Goal: Task Accomplishment & Management: Use online tool/utility

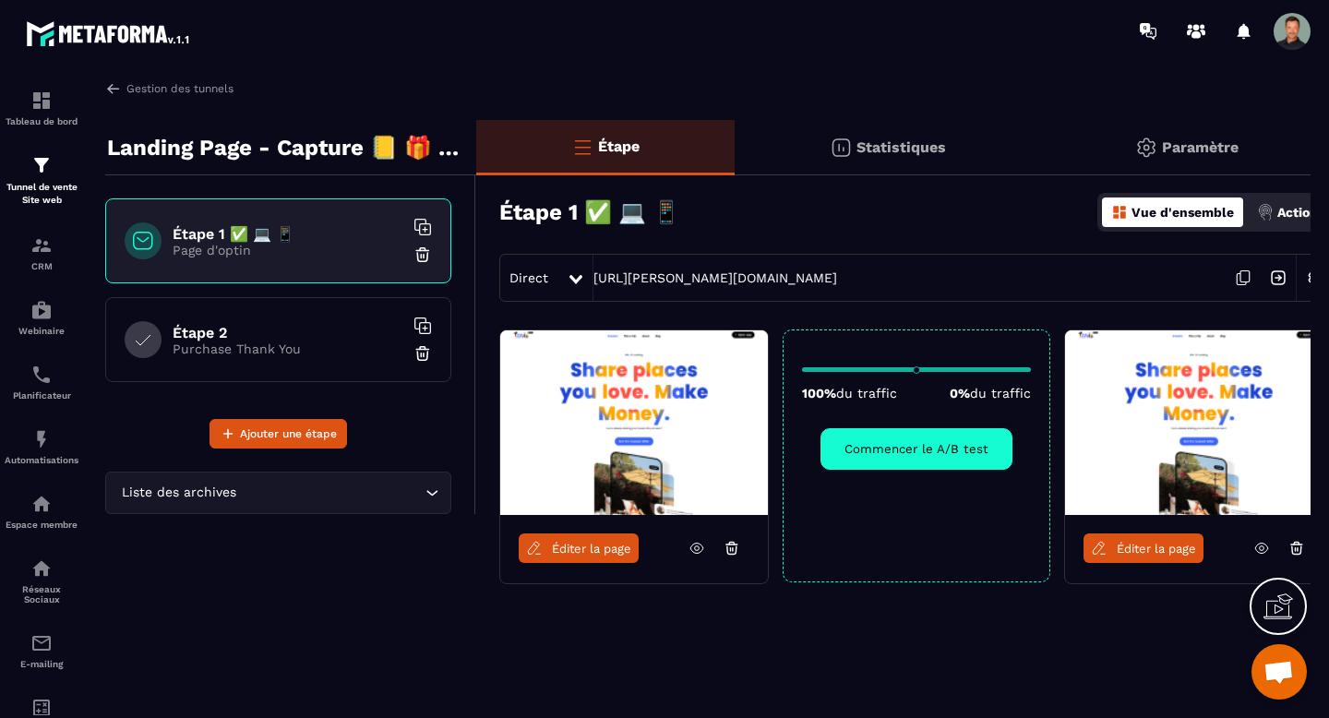
click at [334, 239] on h6 "Étape 1 ✅ 💻 📱" at bounding box center [288, 234] width 231 height 18
click at [421, 225] on icon at bounding box center [422, 227] width 18 height 18
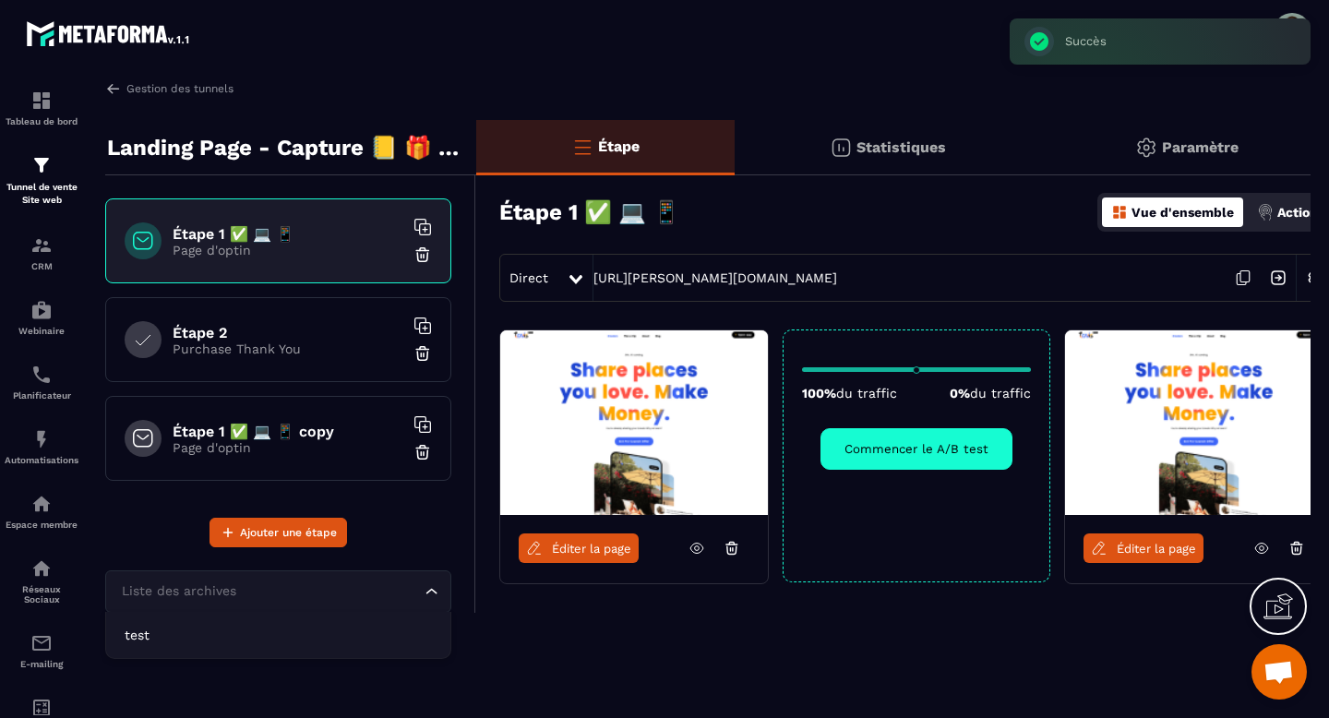
click at [422, 583] on div "Liste des archives Loading..." at bounding box center [278, 591] width 346 height 42
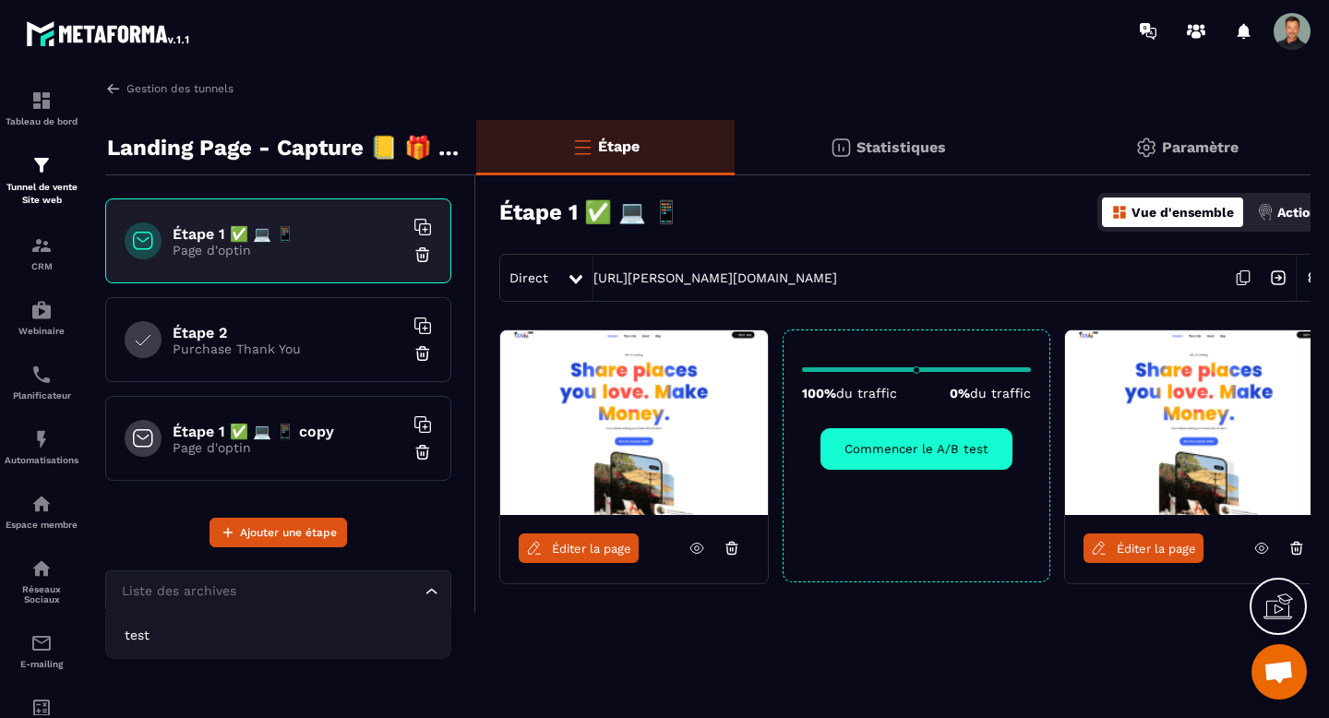
click at [423, 584] on icon "Search for option" at bounding box center [432, 591] width 18 height 18
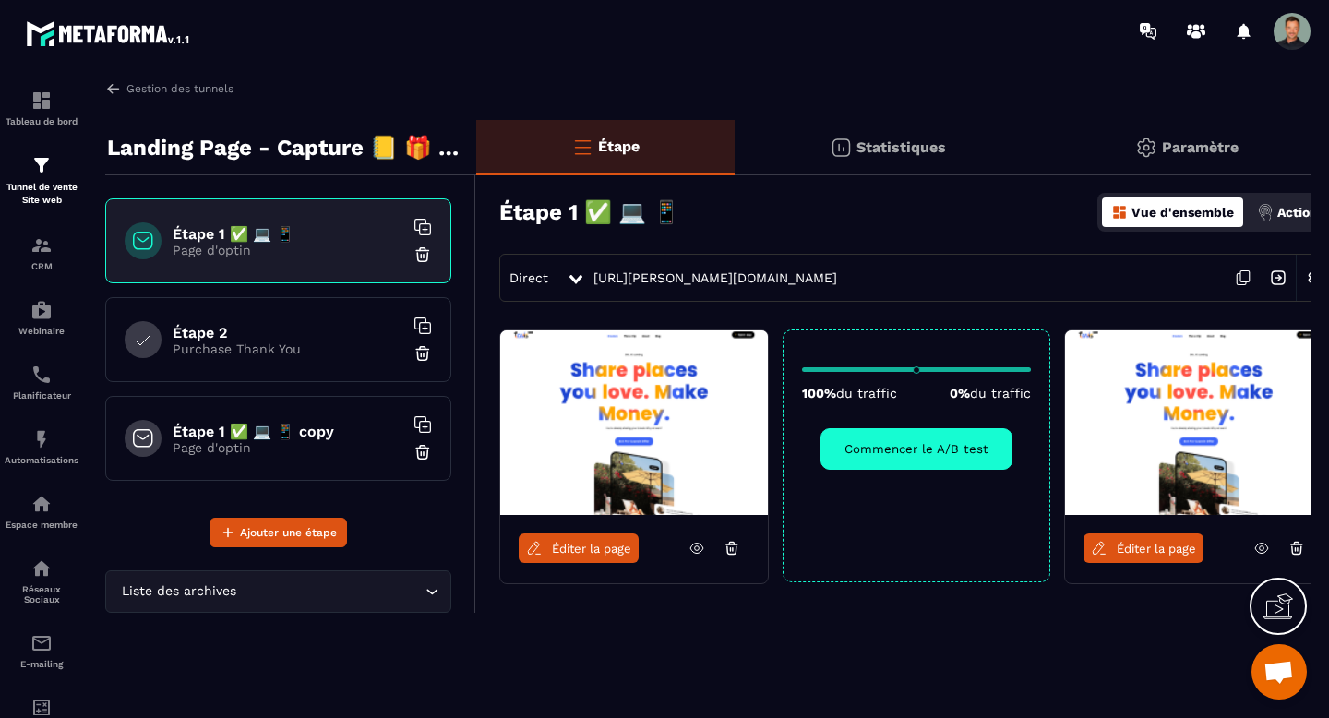
click at [310, 440] on p "Page d'optin" at bounding box center [288, 447] width 231 height 15
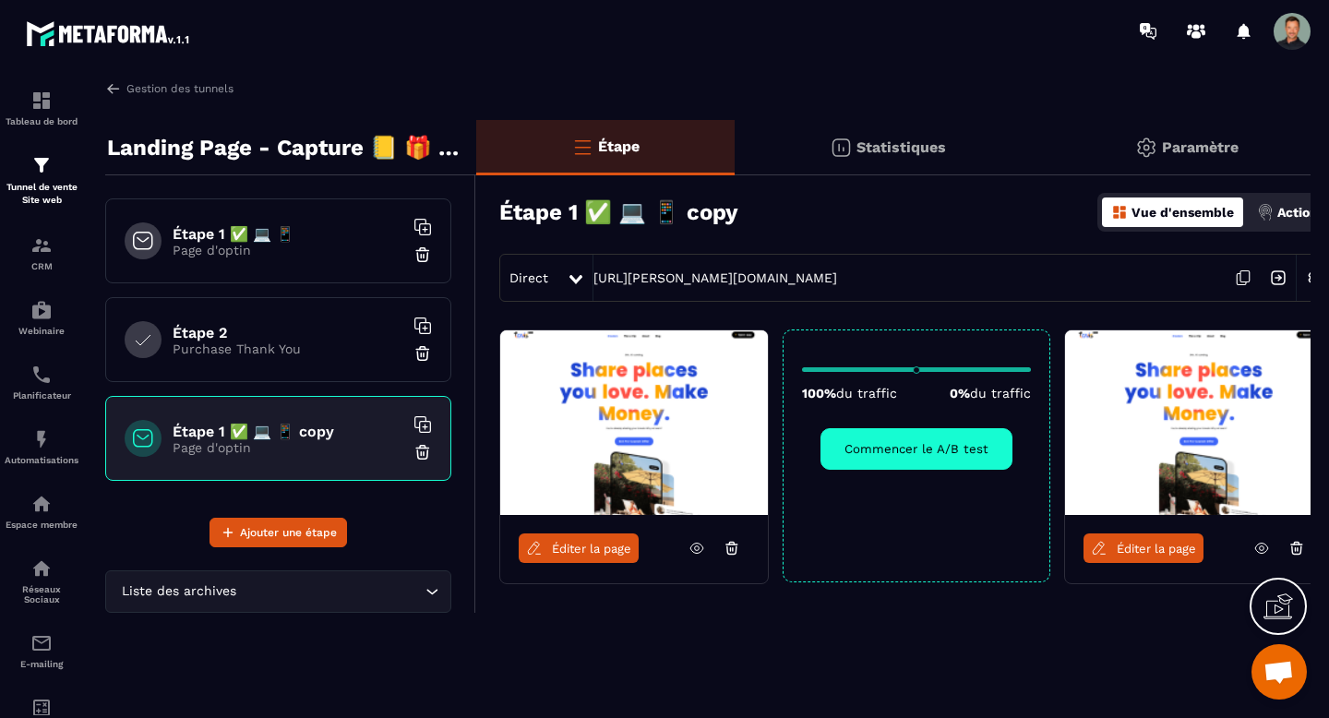
click at [1299, 547] on icon at bounding box center [1296, 548] width 17 height 17
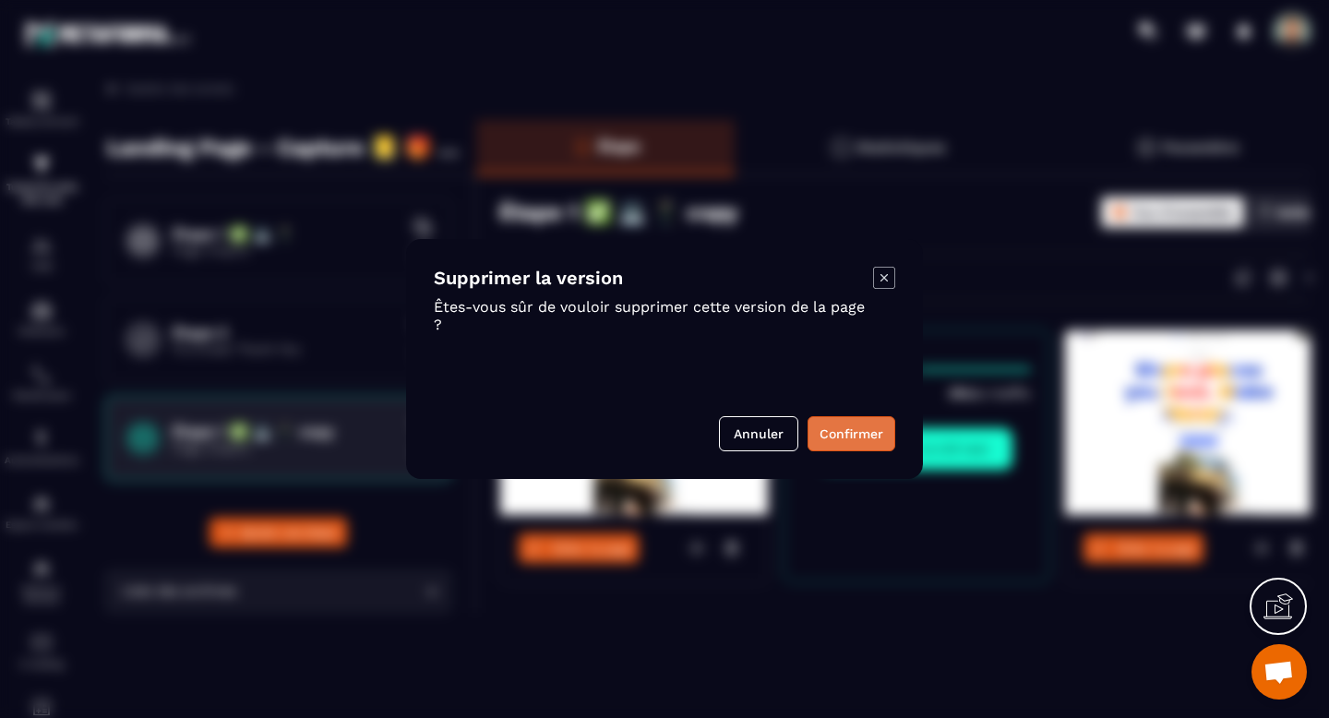
click at [833, 442] on button "Confirmer" at bounding box center [851, 433] width 88 height 35
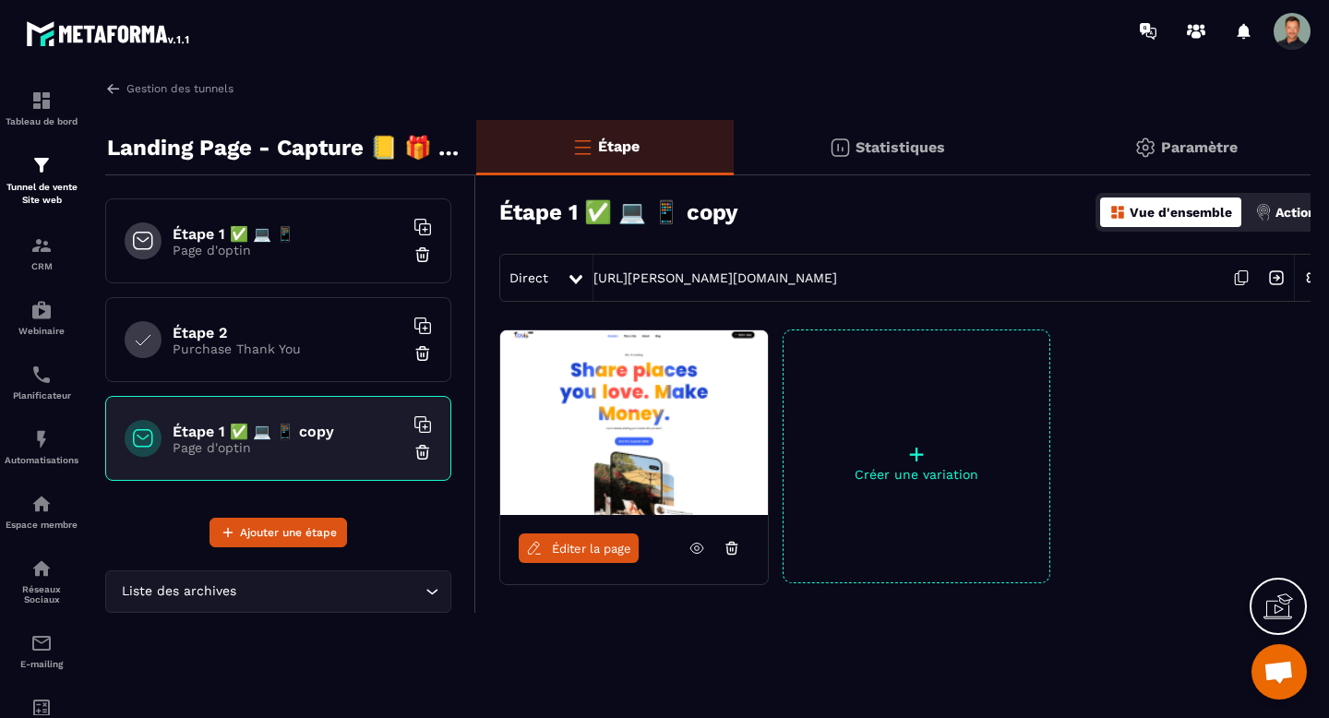
click at [901, 466] on p "+" at bounding box center [916, 454] width 266 height 26
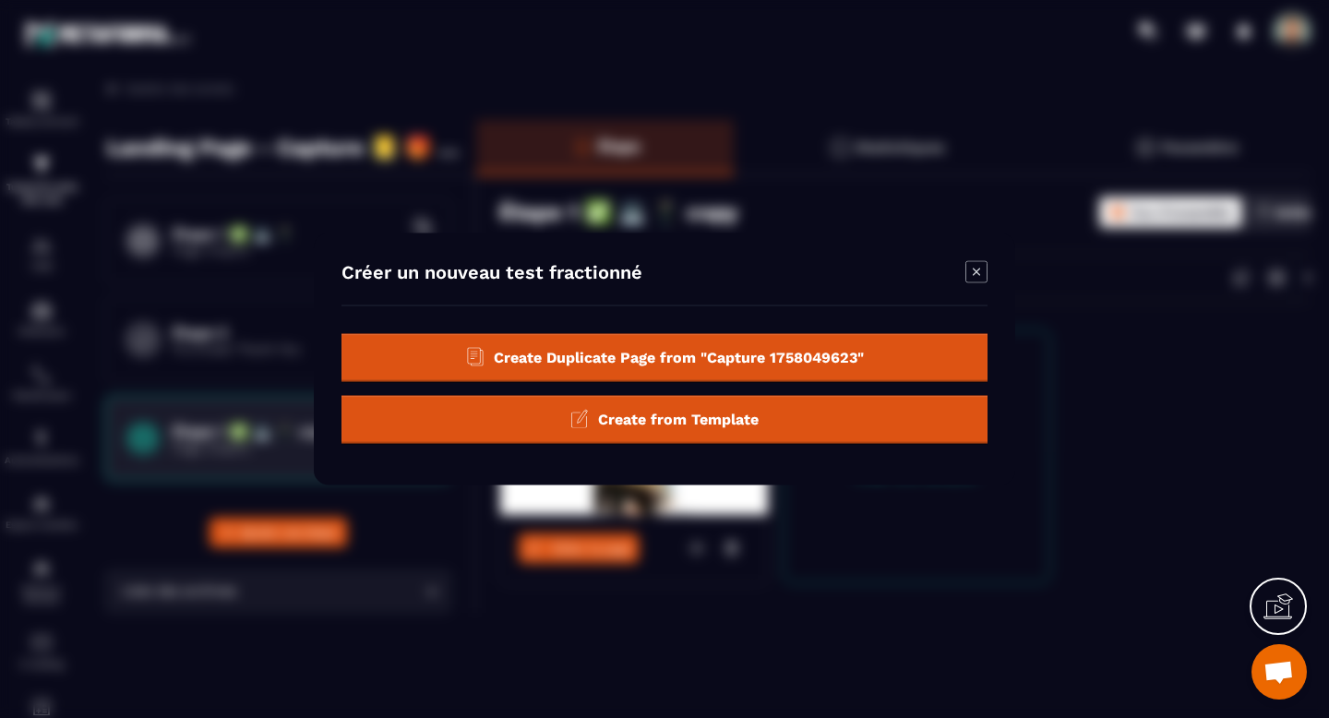
click at [695, 423] on span "Create from Template" at bounding box center [678, 419] width 161 height 18
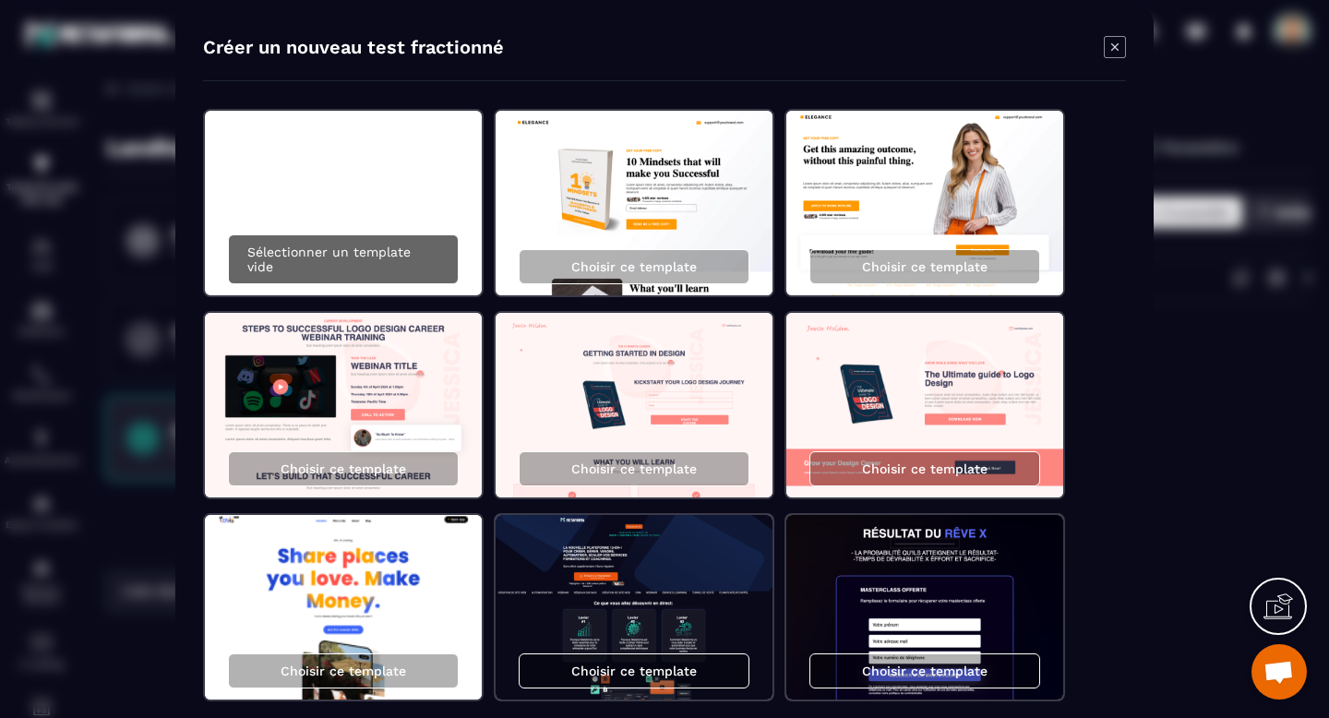
click at [301, 260] on p "Sélectionner un template vide" at bounding box center [343, 260] width 192 height 30
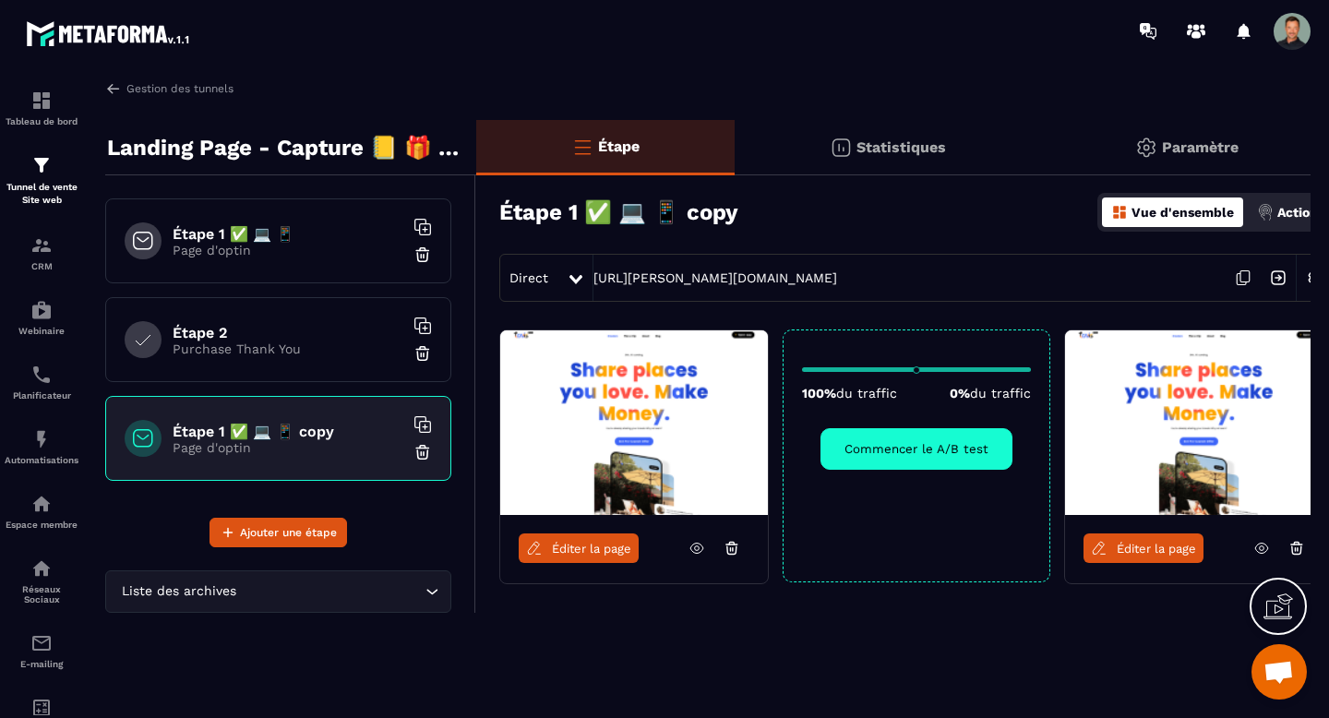
click at [1145, 546] on span "Éditer la page" at bounding box center [1156, 549] width 79 height 14
